Goal: Find specific page/section: Find specific page/section

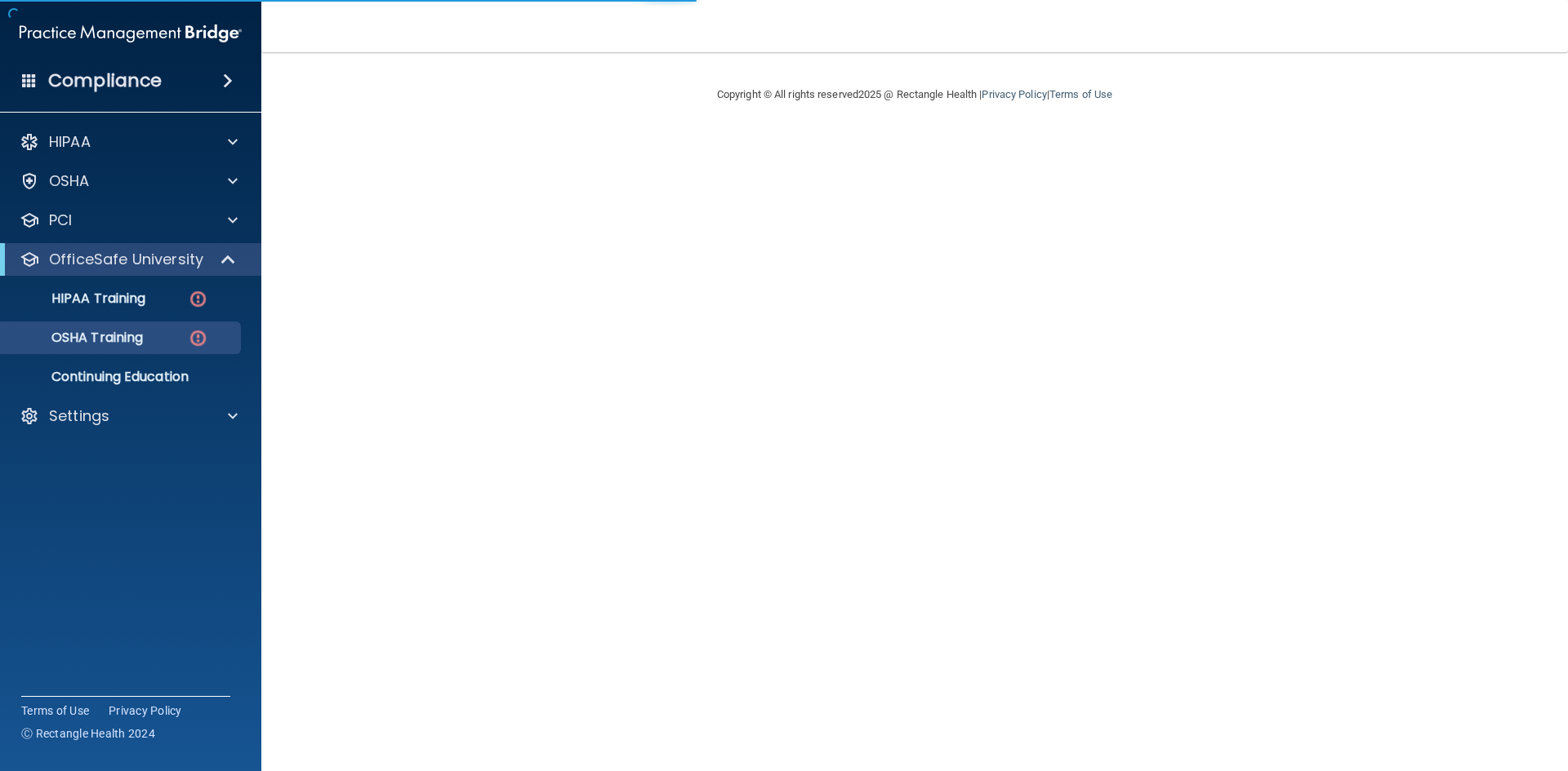
click at [183, 75] on div "Compliance" at bounding box center [131, 80] width 261 height 36
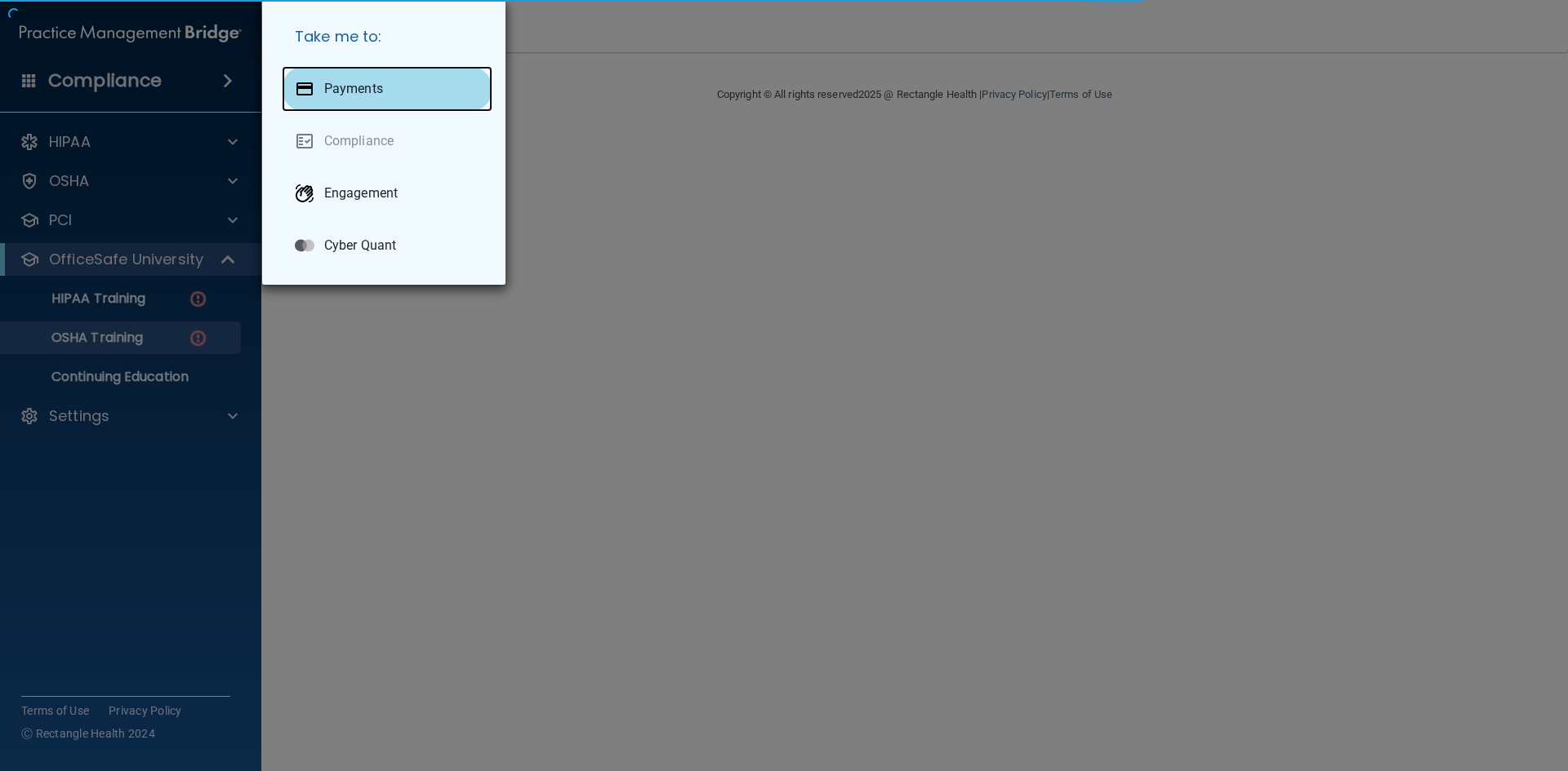
click at [372, 97] on p "Payments" at bounding box center [353, 89] width 59 height 16
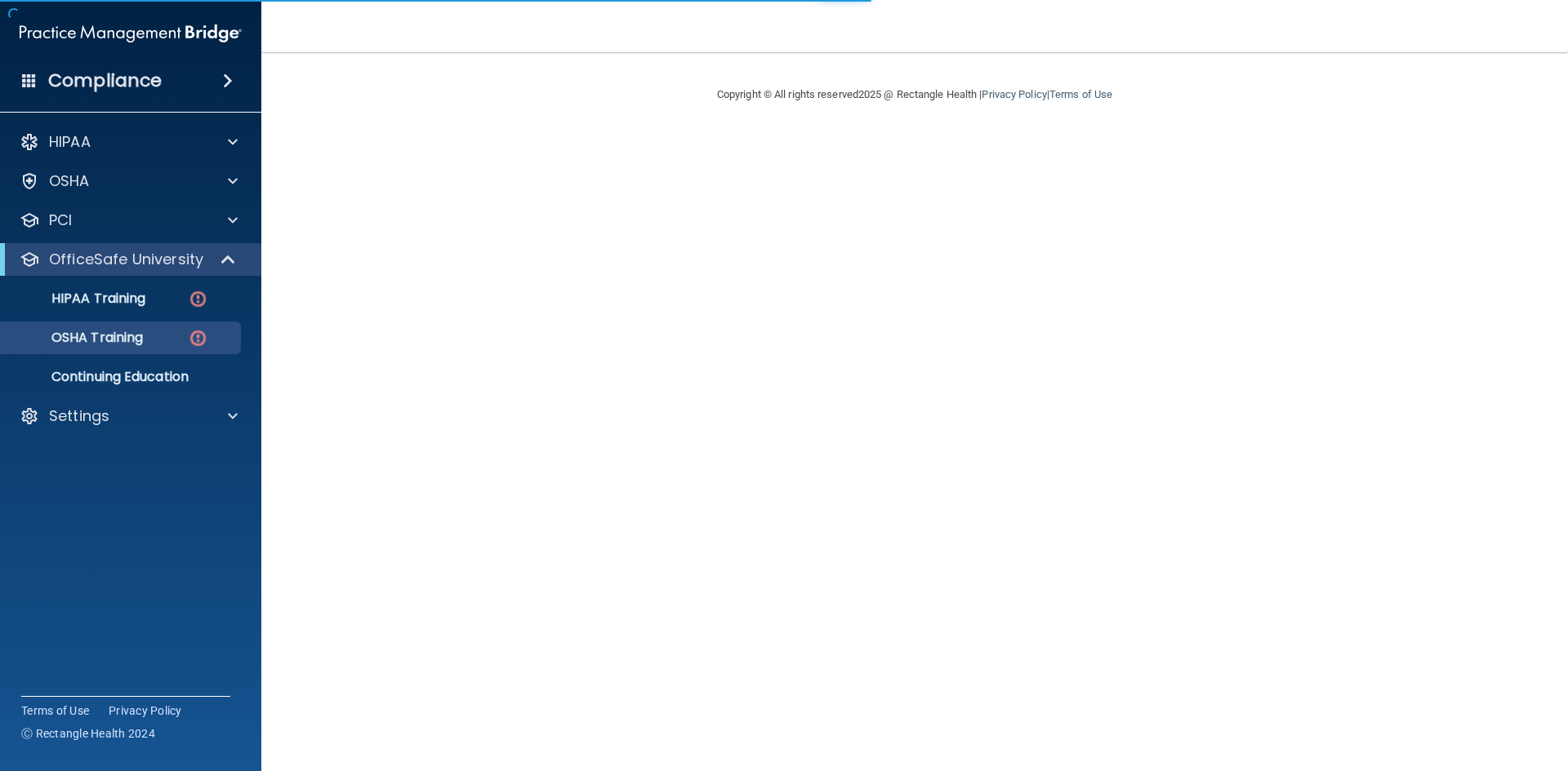
click at [200, 90] on div "Compliance" at bounding box center [131, 80] width 261 height 36
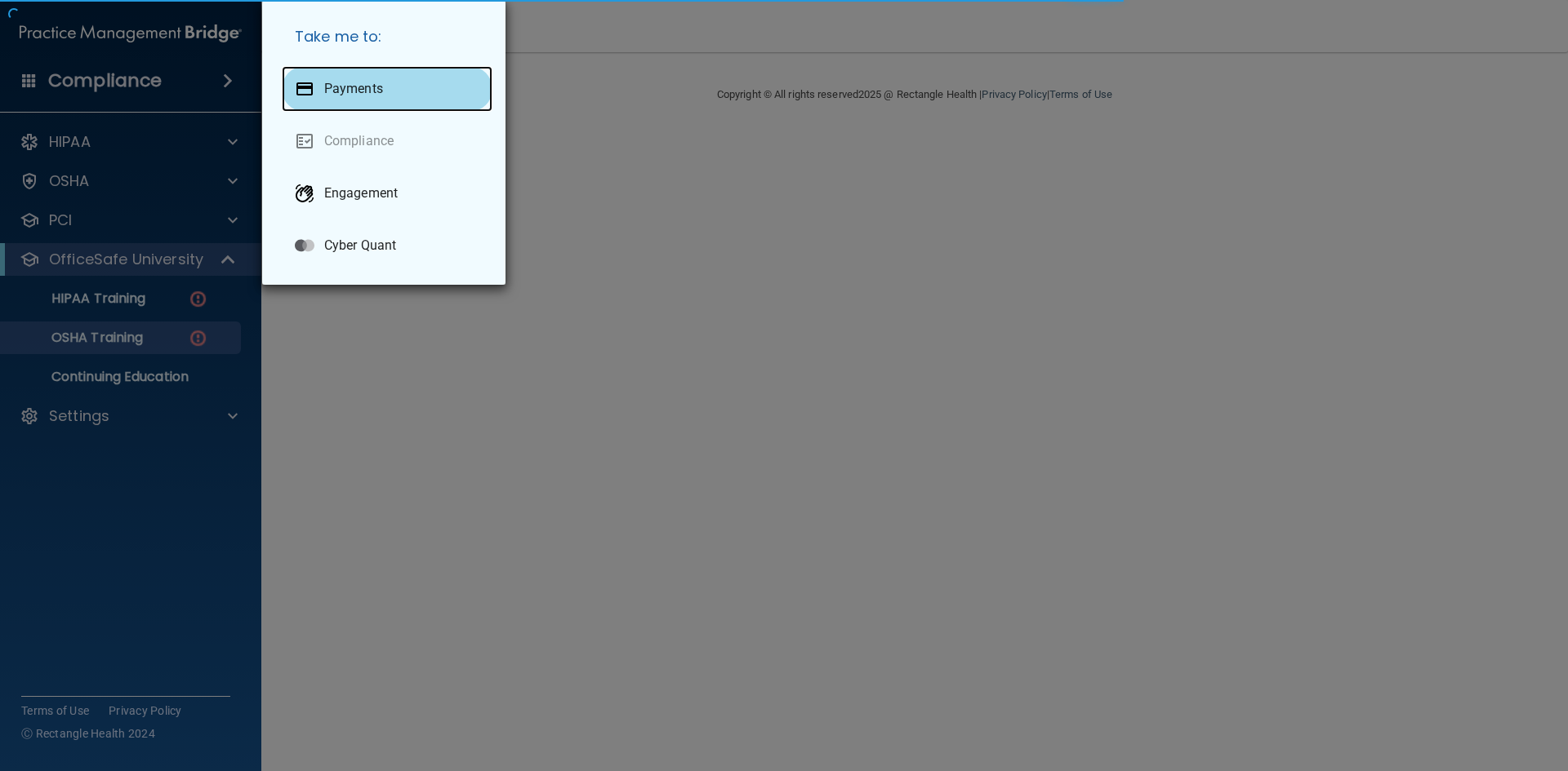
click at [337, 96] on p "Payments" at bounding box center [353, 89] width 59 height 16
